Goal: Use online tool/utility: Utilize a website feature to perform a specific function

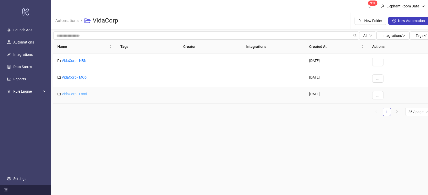
click at [78, 95] on link "VidaCorp - Esmi" at bounding box center [74, 94] width 25 height 4
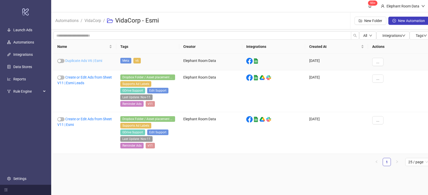
click at [87, 61] on link "Duplicate Ads V6 | Esmi" at bounding box center [83, 61] width 37 height 4
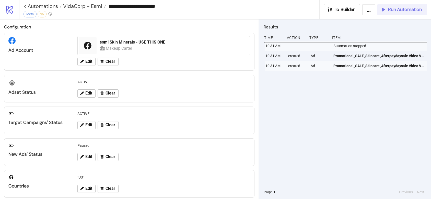
click at [395, 10] on span "Run Automation" at bounding box center [405, 10] width 34 height 6
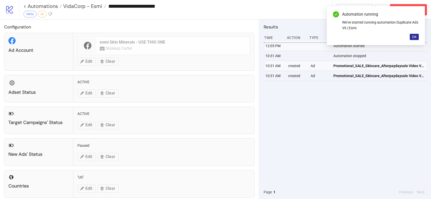
click at [415, 36] on span "OK" at bounding box center [414, 37] width 5 height 4
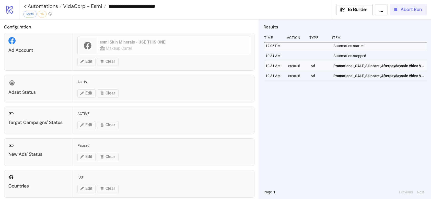
click at [413, 11] on span "Abort Run" at bounding box center [411, 10] width 21 height 6
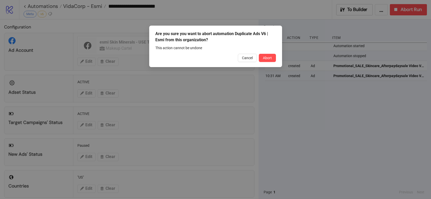
drag, startPoint x: 269, startPoint y: 60, endPoint x: 263, endPoint y: 64, distance: 7.4
click at [269, 60] on button "Abort" at bounding box center [267, 58] width 17 height 8
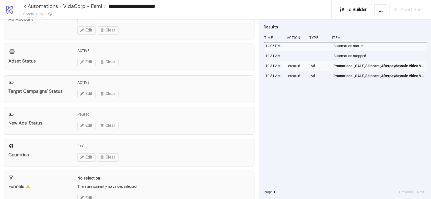
scroll to position [39, 0]
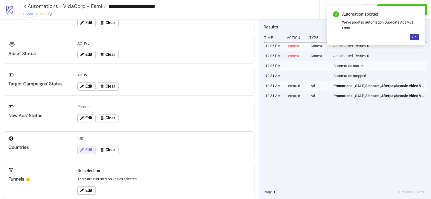
click at [89, 148] on span "Edit" at bounding box center [88, 149] width 7 height 5
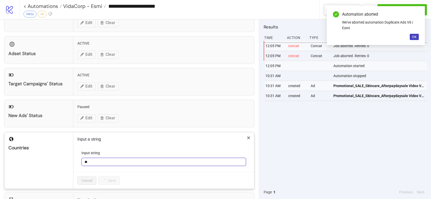
drag, startPoint x: 97, startPoint y: 162, endPoint x: 74, endPoint y: 158, distance: 23.1
click at [74, 160] on div "Input a string Input string ** Cancel Save" at bounding box center [163, 160] width 181 height 57
type input "**"
drag, startPoint x: 109, startPoint y: 178, endPoint x: 184, endPoint y: 137, distance: 85.3
click at [109, 178] on span "Save" at bounding box center [107, 180] width 8 height 4
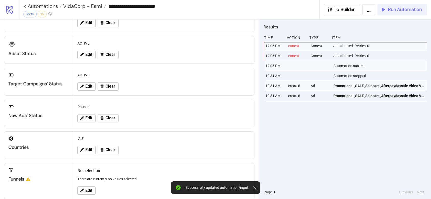
click at [394, 8] on span "Run Automation" at bounding box center [405, 10] width 34 height 6
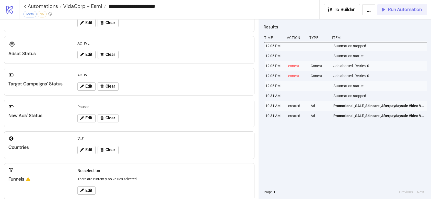
click at [390, 11] on span "Run Automation" at bounding box center [405, 10] width 34 height 6
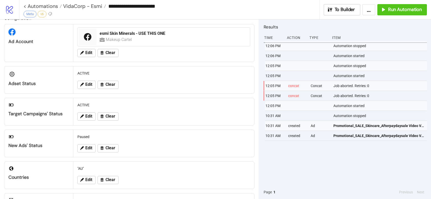
scroll to position [0, 0]
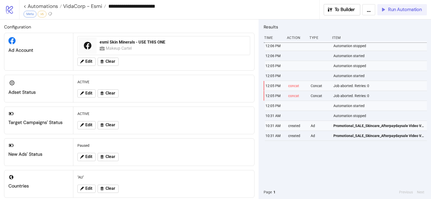
click at [397, 12] on span "Run Automation" at bounding box center [405, 10] width 34 height 6
